Goal: Task Accomplishment & Management: Manage account settings

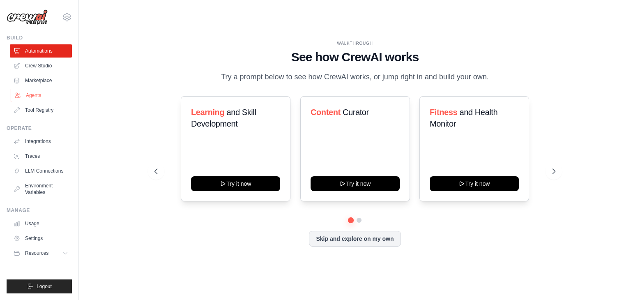
click at [36, 95] on link "Agents" at bounding box center [42, 95] width 62 height 13
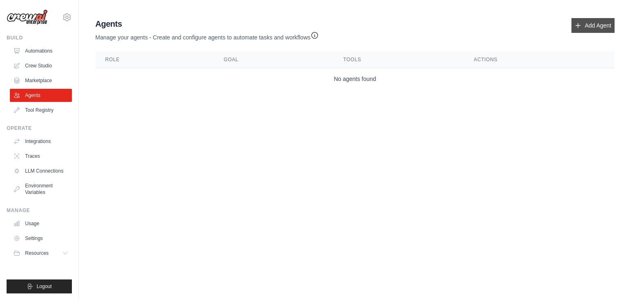
click at [605, 23] on link "Add Agent" at bounding box center [593, 25] width 43 height 15
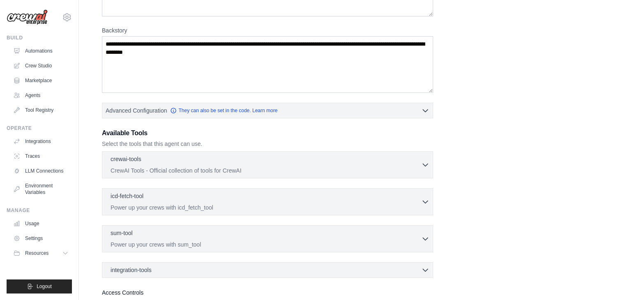
scroll to position [123, 0]
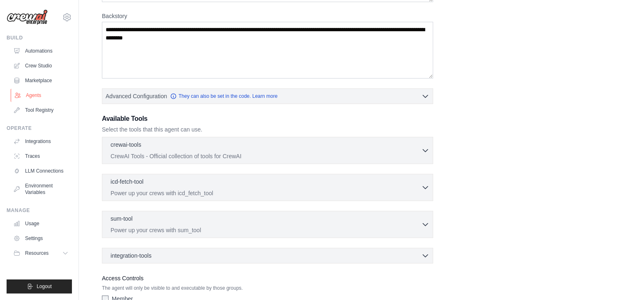
click at [44, 92] on link "Agents" at bounding box center [42, 95] width 62 height 13
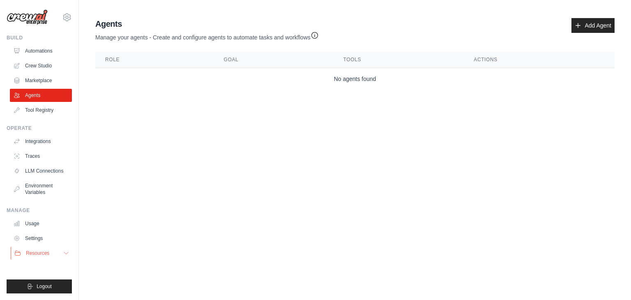
click at [66, 254] on icon at bounding box center [66, 253] width 4 height 2
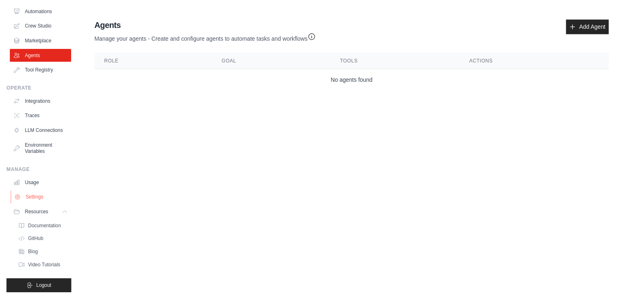
scroll to position [48, 0]
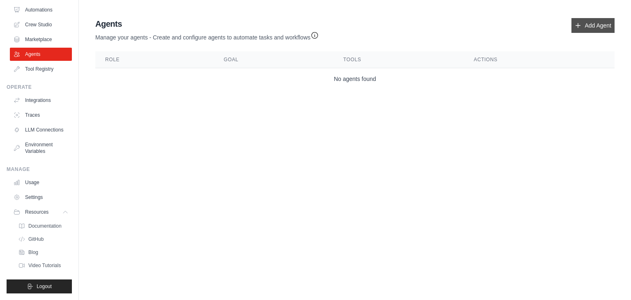
click at [582, 22] on link "Add Agent" at bounding box center [593, 25] width 43 height 15
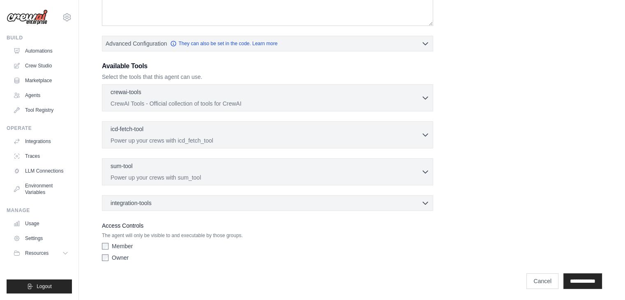
scroll to position [176, 0]
click at [589, 278] on input "**********" at bounding box center [582, 281] width 39 height 16
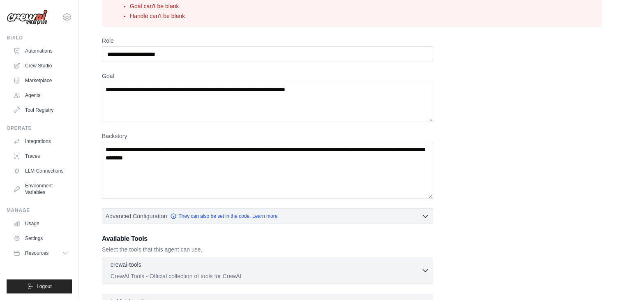
scroll to position [82, 0]
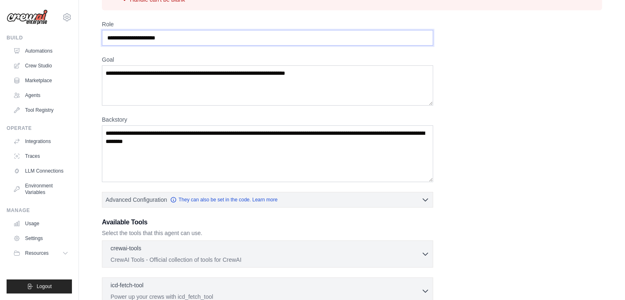
click at [141, 36] on input "Role" at bounding box center [267, 38] width 331 height 16
type input "****"
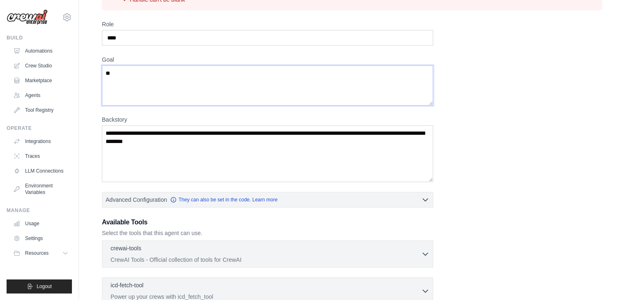
click at [137, 96] on textarea "**" at bounding box center [267, 85] width 331 height 40
type textarea "*****"
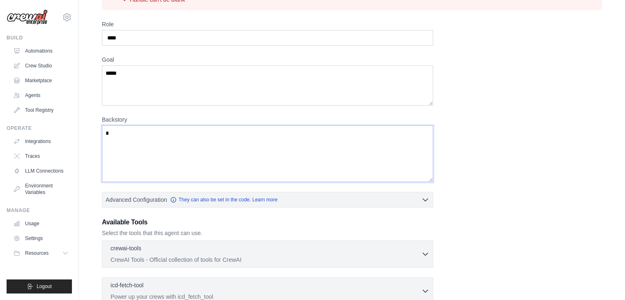
click at [144, 143] on textarea "*" at bounding box center [267, 153] width 331 height 57
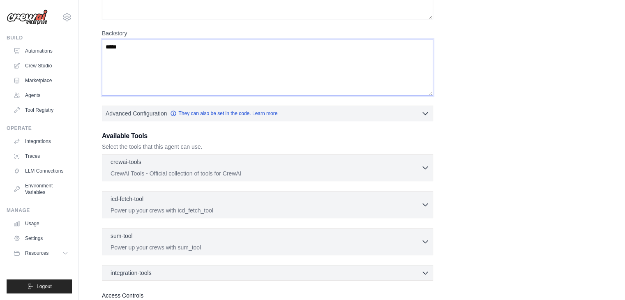
scroll to position [239, 0]
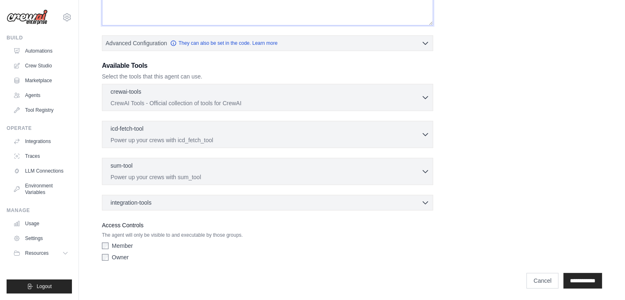
type textarea "*****"
click at [569, 275] on input "**********" at bounding box center [582, 281] width 39 height 16
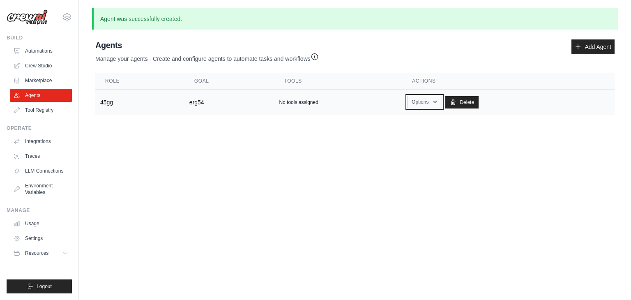
click at [416, 102] on button "Options" at bounding box center [424, 102] width 35 height 12
click at [111, 103] on td "45gg" at bounding box center [139, 103] width 89 height 26
click at [434, 101] on icon "button" at bounding box center [435, 102] width 7 height 7
click at [423, 118] on link "Show" at bounding box center [412, 120] width 59 height 15
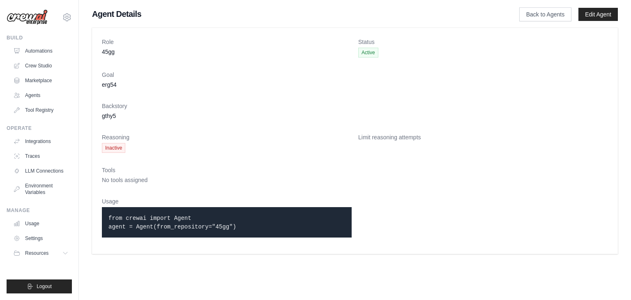
click at [256, 212] on div "from crewai import Agent agent = Agent(from_repository="45gg")" at bounding box center [227, 222] width 250 height 30
click at [242, 176] on dd "No tools assigned" at bounding box center [355, 180] width 506 height 8
click at [120, 150] on span "Inactive" at bounding box center [113, 148] width 23 height 10
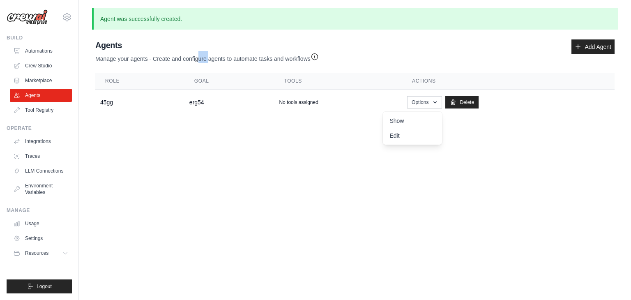
drag, startPoint x: 200, startPoint y: 62, endPoint x: 212, endPoint y: 60, distance: 12.0
click at [211, 61] on p "Manage your agents - Create and configure agents to automate tasks and workflows" at bounding box center [207, 57] width 224 height 12
click at [239, 60] on p "Manage your agents - Create and configure agents to automate tasks and workflows" at bounding box center [207, 57] width 224 height 12
click at [317, 57] on icon "button" at bounding box center [315, 56] width 8 height 8
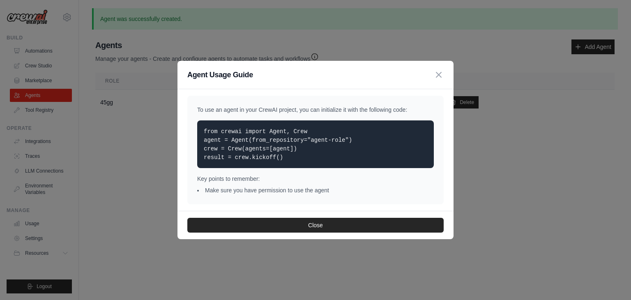
click at [293, 232] on div "Close" at bounding box center [316, 225] width 276 height 28
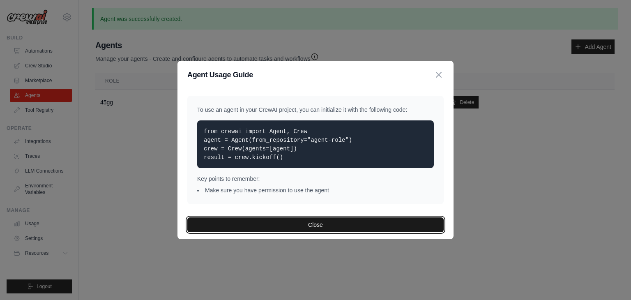
click at [294, 225] on button "Close" at bounding box center [315, 224] width 256 height 15
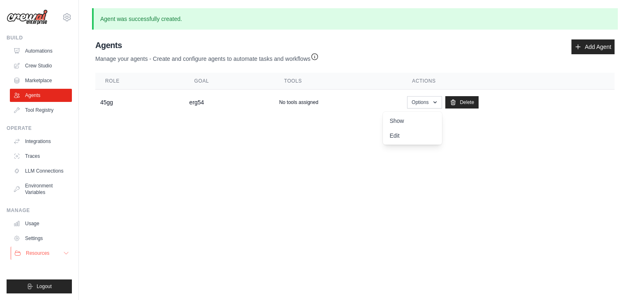
click at [56, 250] on button "Resources" at bounding box center [42, 253] width 62 height 13
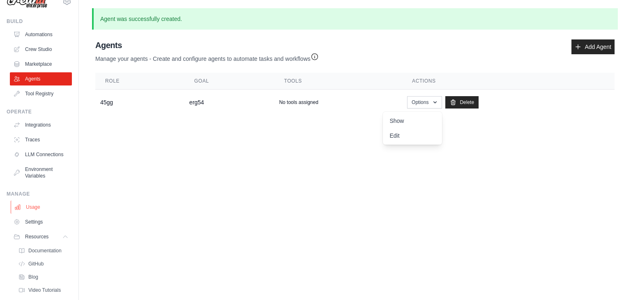
scroll to position [7, 0]
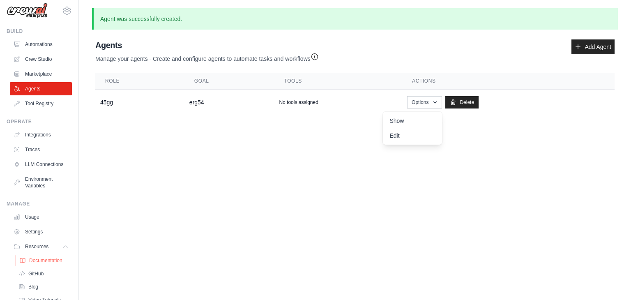
click at [49, 264] on span "Documentation" at bounding box center [45, 260] width 33 height 7
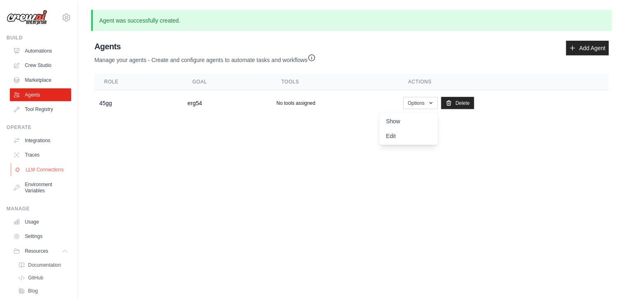
scroll to position [0, 0]
click at [46, 176] on link "LLM Connections" at bounding box center [42, 170] width 62 height 13
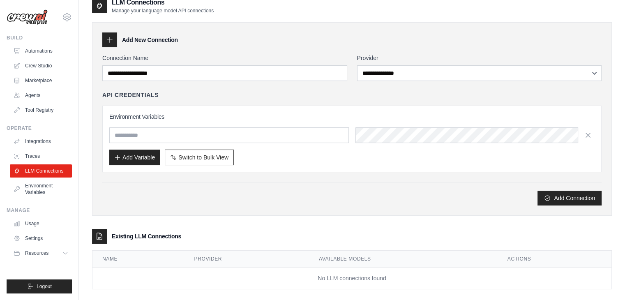
scroll to position [20, 0]
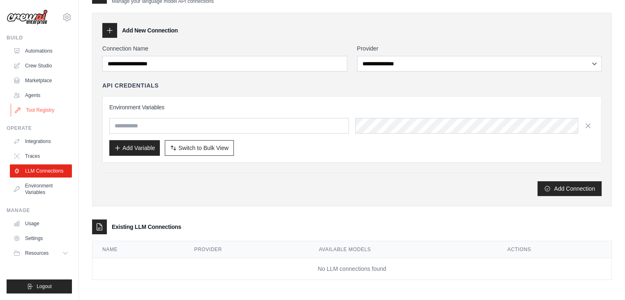
click at [38, 109] on link "Tool Registry" at bounding box center [42, 110] width 62 height 13
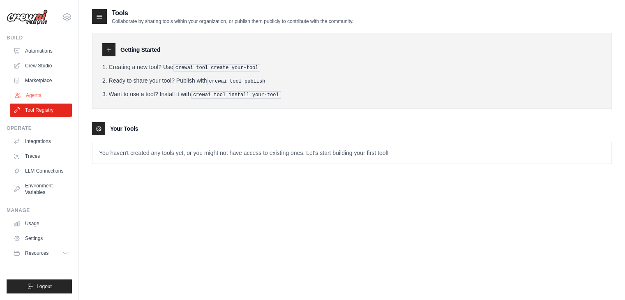
click at [33, 93] on link "Agents" at bounding box center [42, 95] width 62 height 13
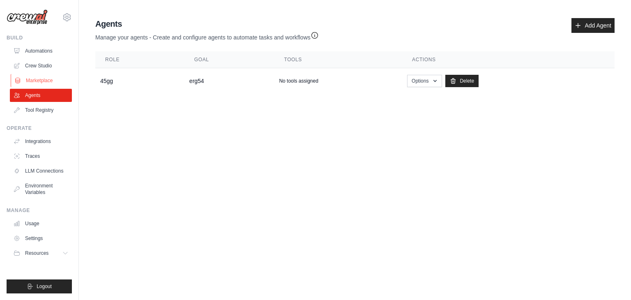
click at [43, 83] on link "Marketplace" at bounding box center [42, 80] width 62 height 13
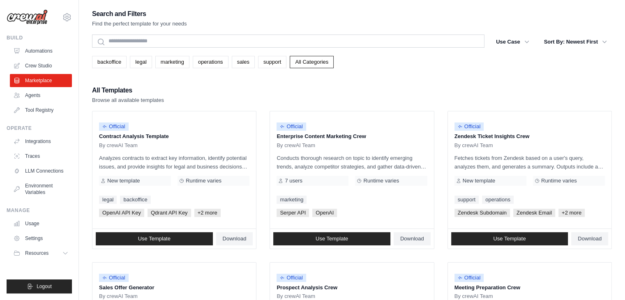
click at [45, 58] on ul "Automations Crew Studio Marketplace Agents Tool Registry" at bounding box center [41, 80] width 62 height 72
click at [46, 61] on link "Crew Studio" at bounding box center [42, 65] width 62 height 13
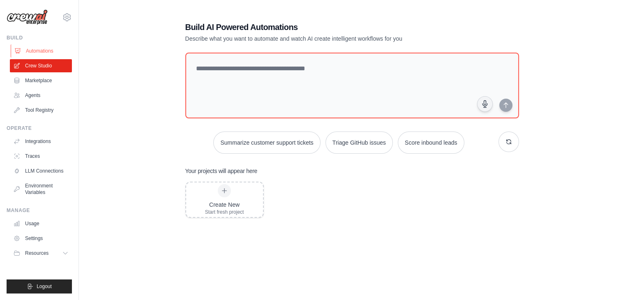
click at [54, 51] on link "Automations" at bounding box center [42, 50] width 62 height 13
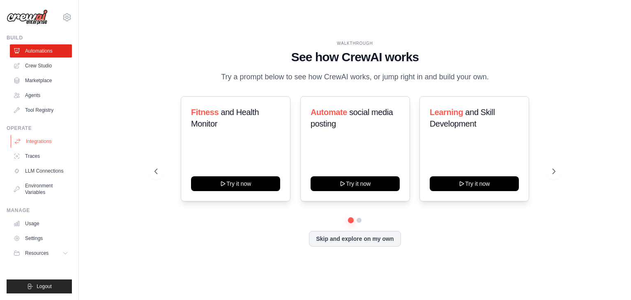
click at [43, 141] on link "Integrations" at bounding box center [42, 141] width 62 height 13
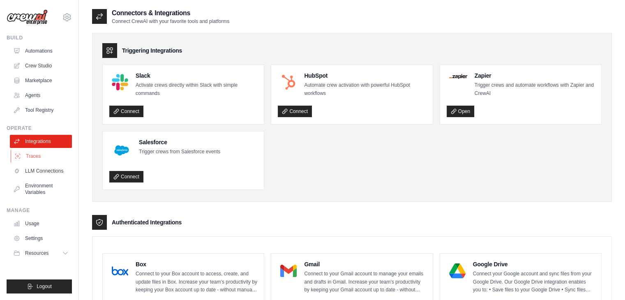
click at [43, 158] on link "Traces" at bounding box center [42, 156] width 62 height 13
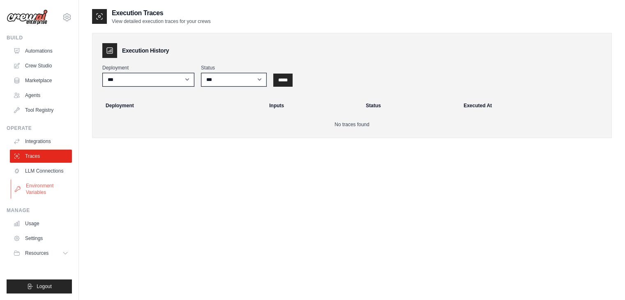
click at [42, 187] on link "Environment Variables" at bounding box center [42, 189] width 62 height 20
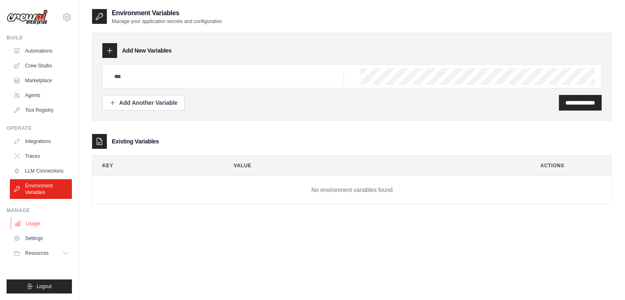
click at [51, 223] on link "Usage" at bounding box center [42, 223] width 62 height 13
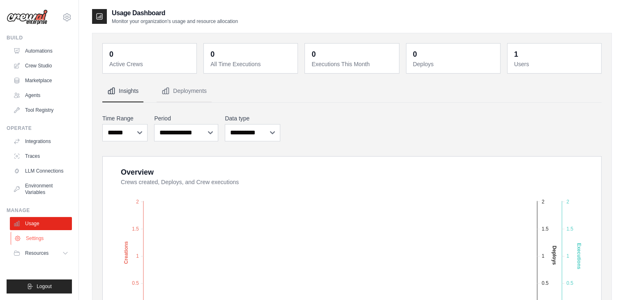
click at [49, 238] on link "Settings" at bounding box center [42, 238] width 62 height 13
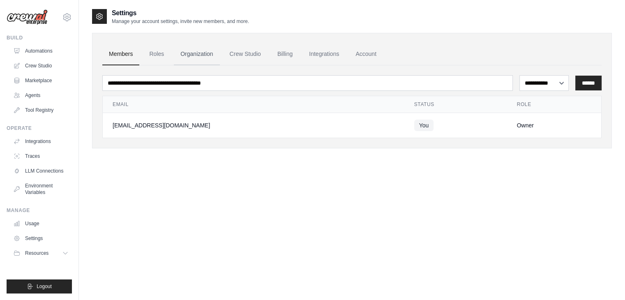
click at [179, 51] on link "Organization" at bounding box center [197, 54] width 46 height 22
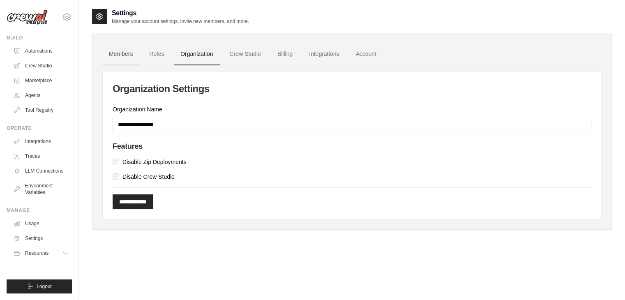
click at [135, 54] on link "Members" at bounding box center [120, 54] width 37 height 22
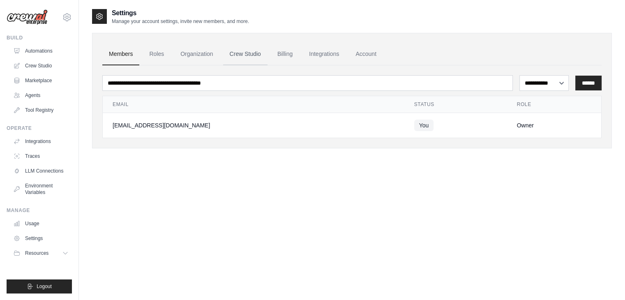
click at [237, 57] on link "Crew Studio" at bounding box center [245, 54] width 44 height 22
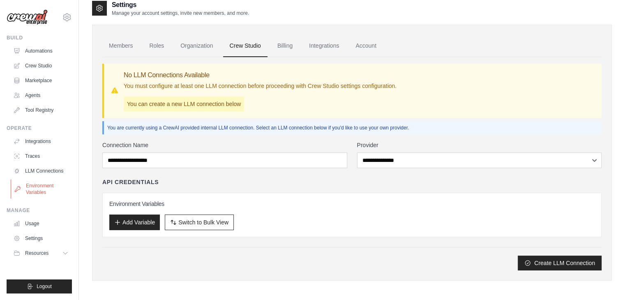
scroll to position [16, 0]
